Goal: Task Accomplishment & Management: Complete application form

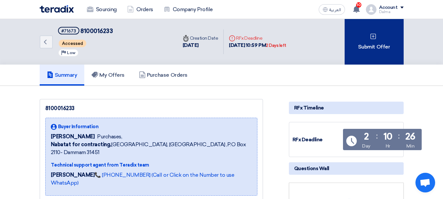
click at [378, 49] on div "Submit Offer" at bounding box center [374, 42] width 59 height 46
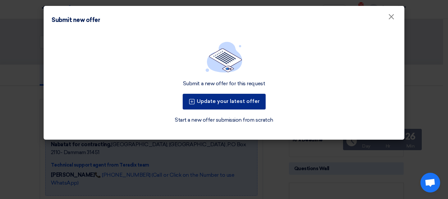
click at [241, 101] on button "Update your latest offer" at bounding box center [224, 102] width 83 height 16
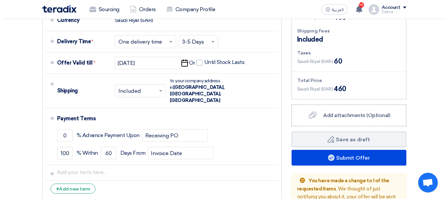
scroll to position [295, 0]
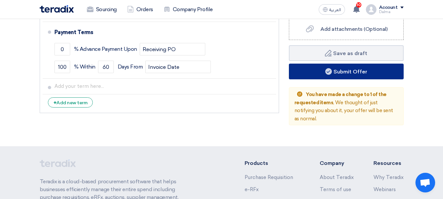
click at [359, 72] on button "Submit Offer" at bounding box center [346, 72] width 115 height 16
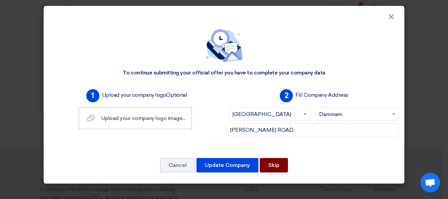
click at [272, 163] on button "Skip" at bounding box center [274, 165] width 28 height 14
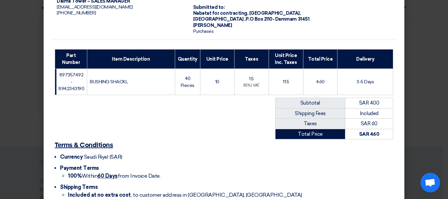
scroll to position [94, 0]
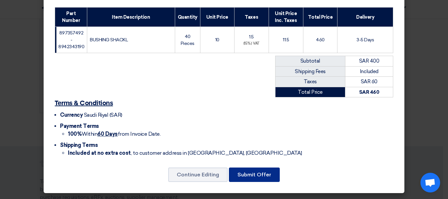
click at [256, 178] on button "Submit Offer" at bounding box center [254, 175] width 51 height 14
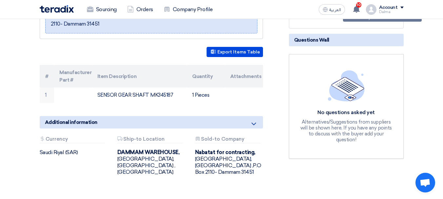
scroll to position [131, 0]
